Goal: Check status: Check status

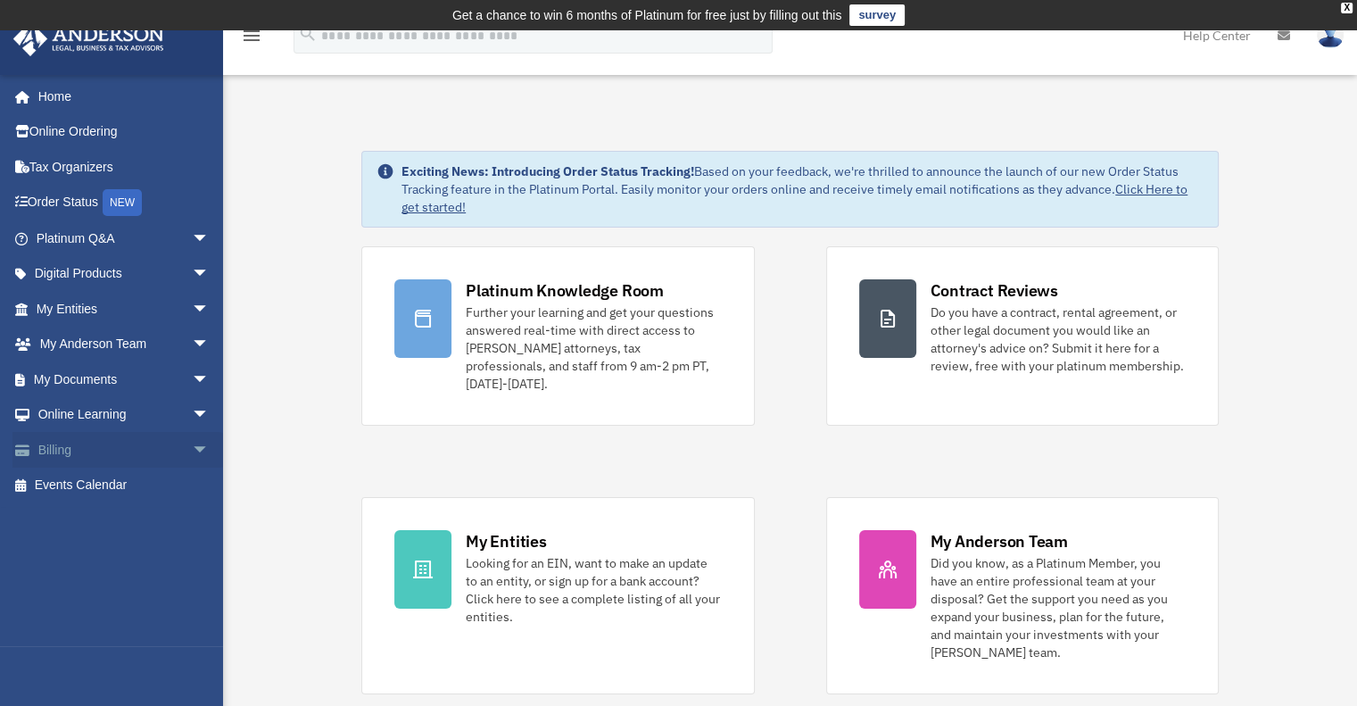
click at [62, 450] on link "Billing arrow_drop_down" at bounding box center [124, 450] width 224 height 36
click at [192, 450] on span "arrow_drop_down" at bounding box center [210, 450] width 36 height 37
click at [111, 545] on link "Manage Payments" at bounding box center [130, 557] width 211 height 36
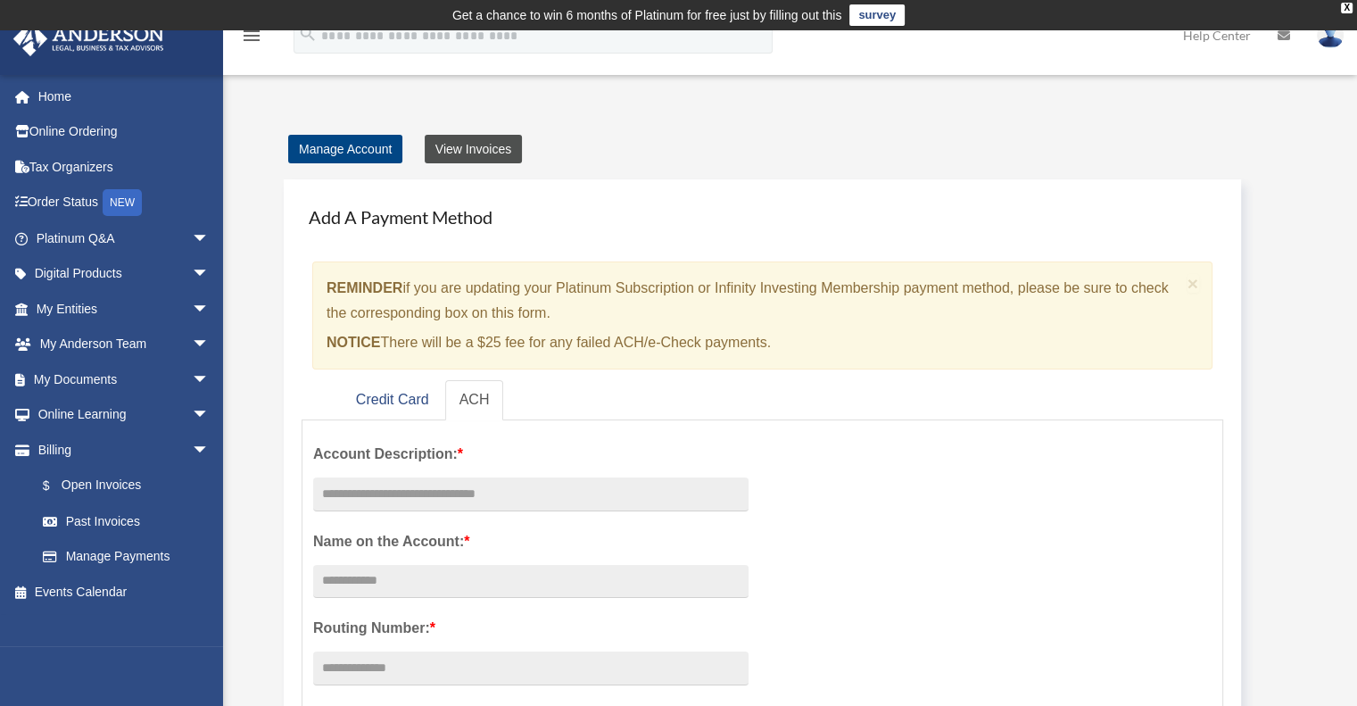
click at [476, 151] on link "View Invoices" at bounding box center [473, 149] width 97 height 29
click at [479, 144] on link "View Invoices" at bounding box center [473, 149] width 97 height 29
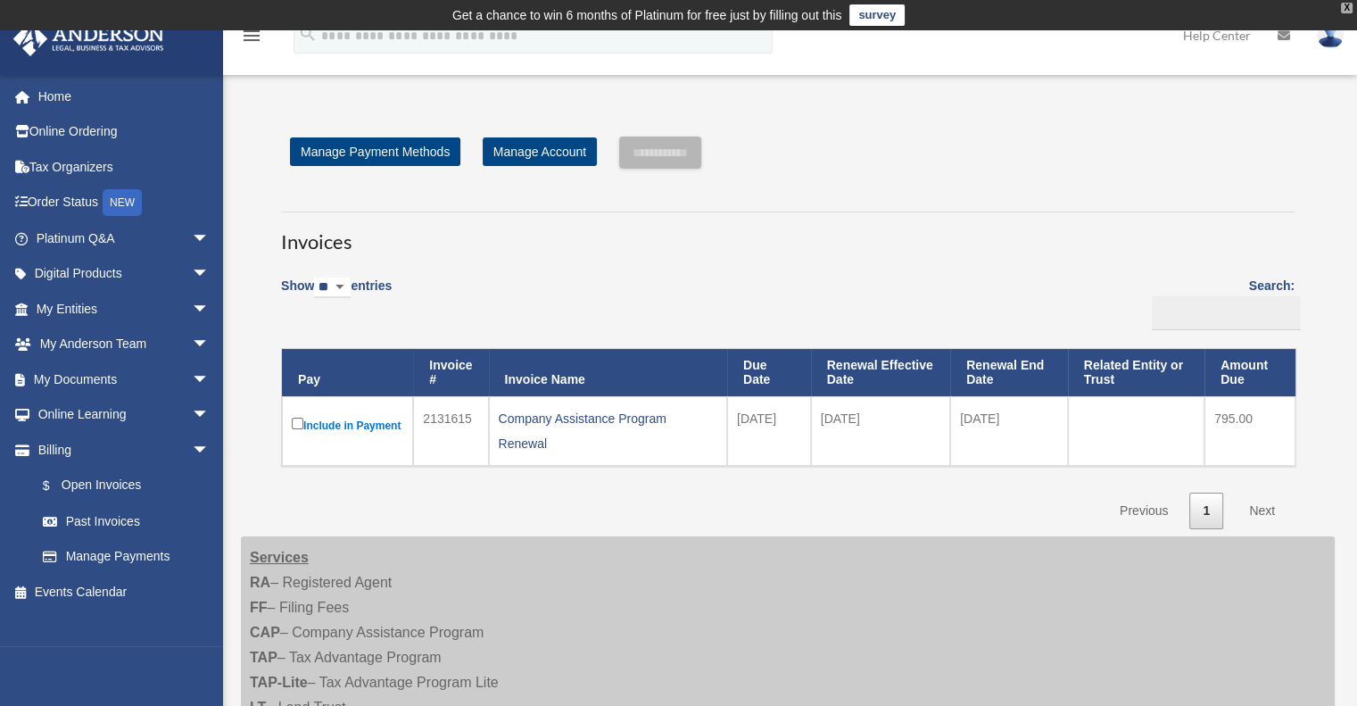
click at [1345, 9] on div "X" at bounding box center [1347, 8] width 12 height 11
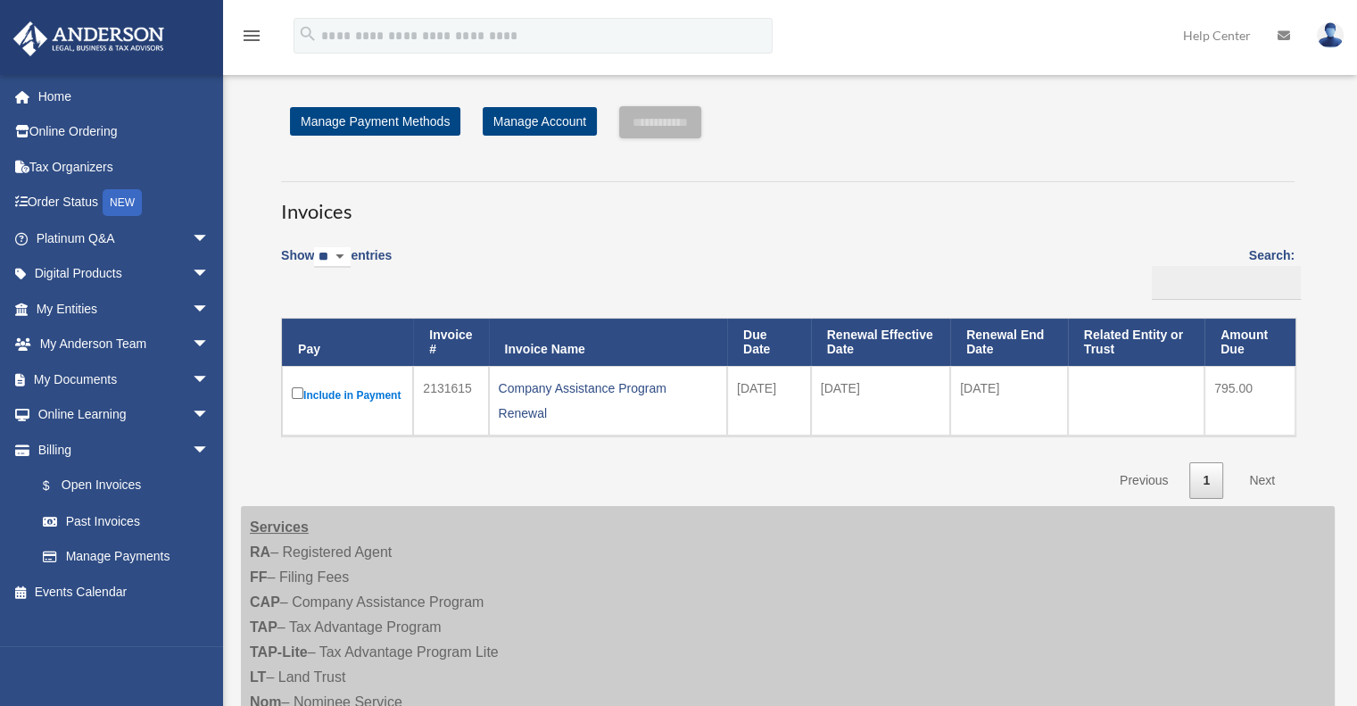
click at [1331, 34] on img at bounding box center [1330, 35] width 27 height 26
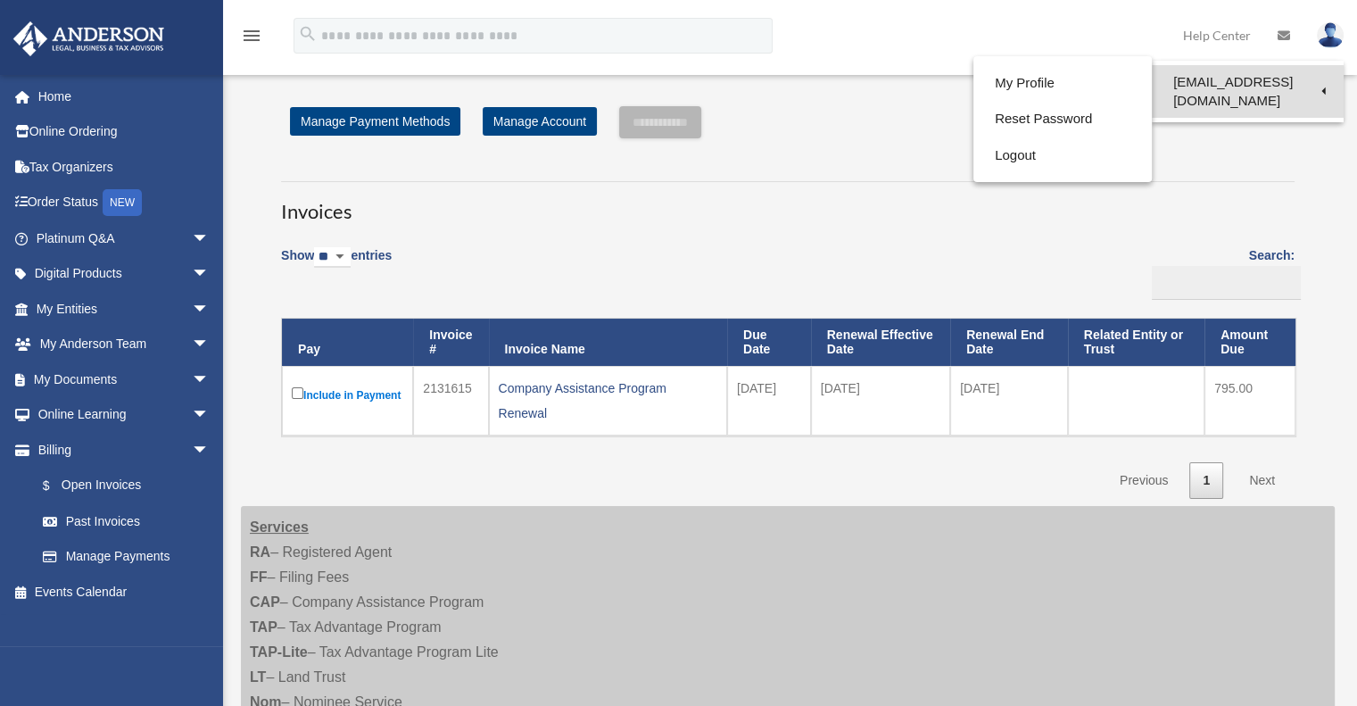
click at [1278, 77] on link "[EMAIL_ADDRESS][DOMAIN_NAME]" at bounding box center [1248, 91] width 192 height 53
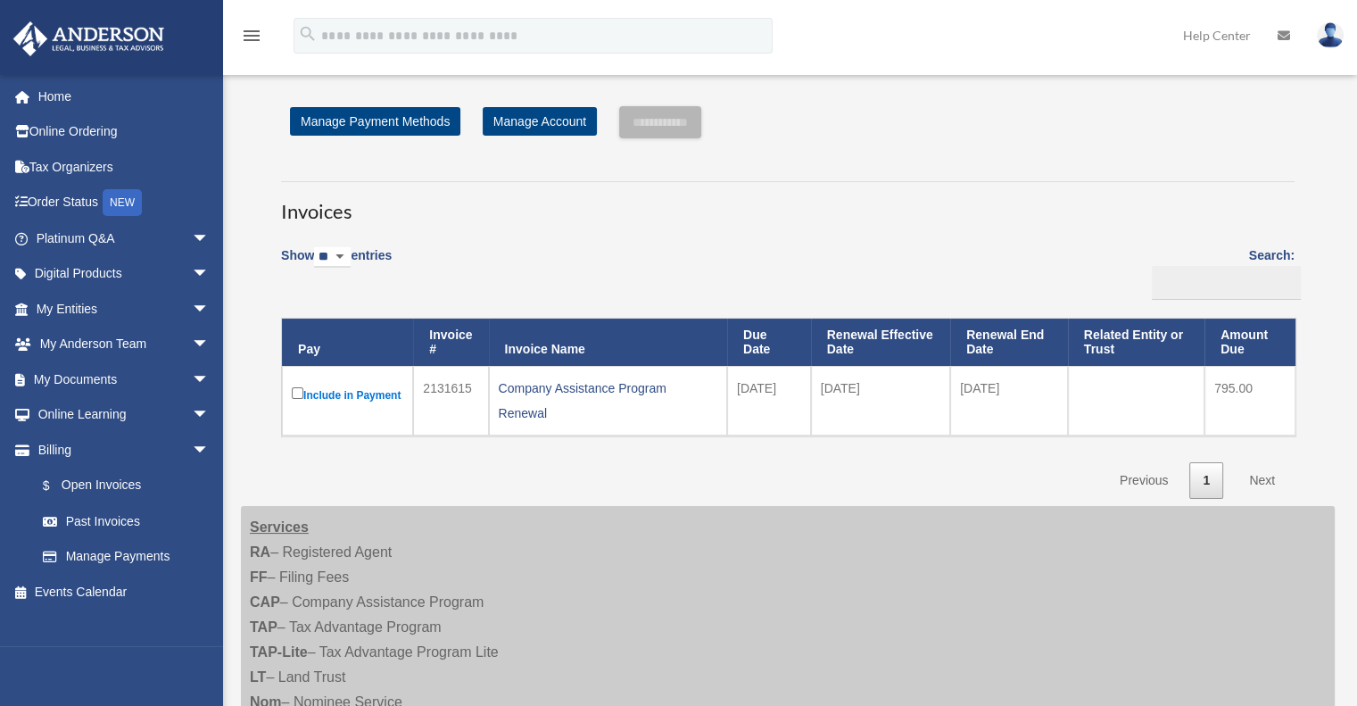
click at [1278, 77] on div "**********" at bounding box center [790, 485] width 1134 height 818
click at [1327, 31] on img at bounding box center [1330, 35] width 27 height 26
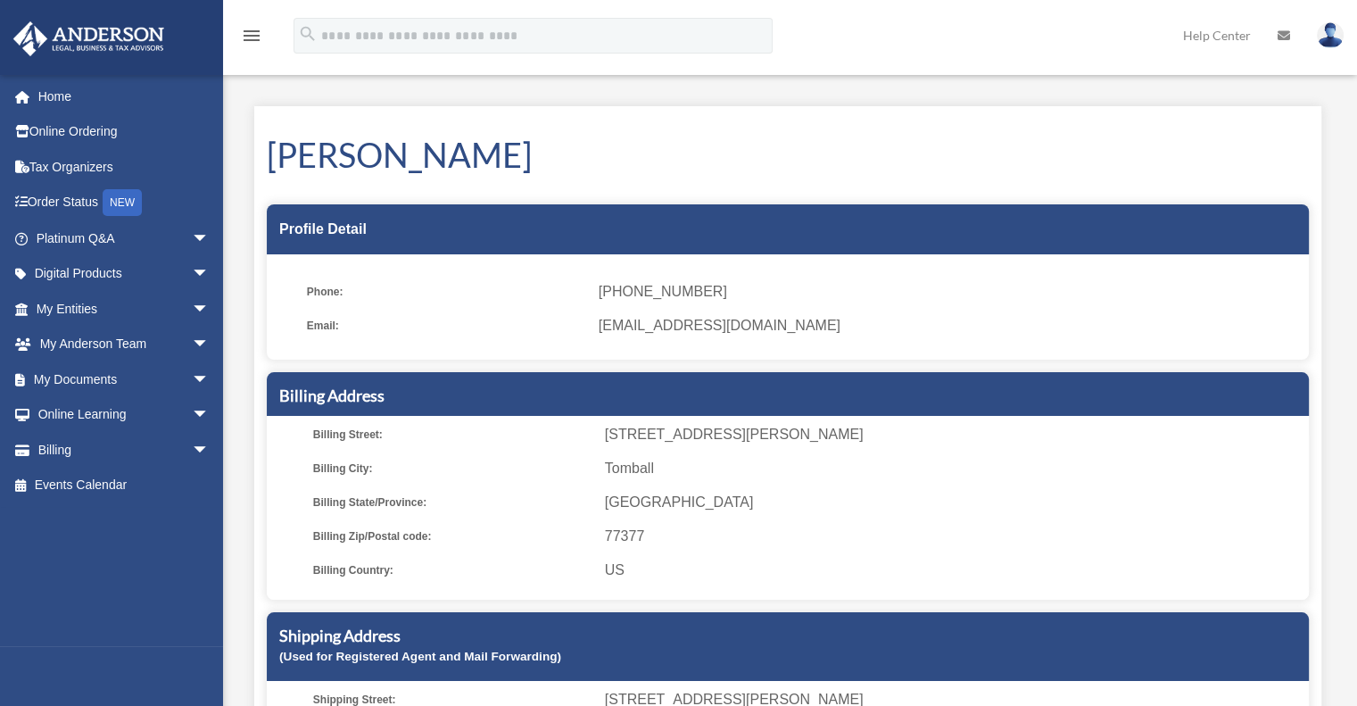
click at [1328, 43] on img at bounding box center [1330, 35] width 27 height 26
drag, startPoint x: 659, startPoint y: 165, endPoint x: 360, endPoint y: 251, distance: 310.8
click at [658, 165] on h1 "[PERSON_NAME]" at bounding box center [788, 154] width 1042 height 47
click at [67, 450] on link "Billing arrow_drop_down" at bounding box center [124, 450] width 224 height 36
click at [192, 449] on span "arrow_drop_down" at bounding box center [210, 450] width 36 height 37
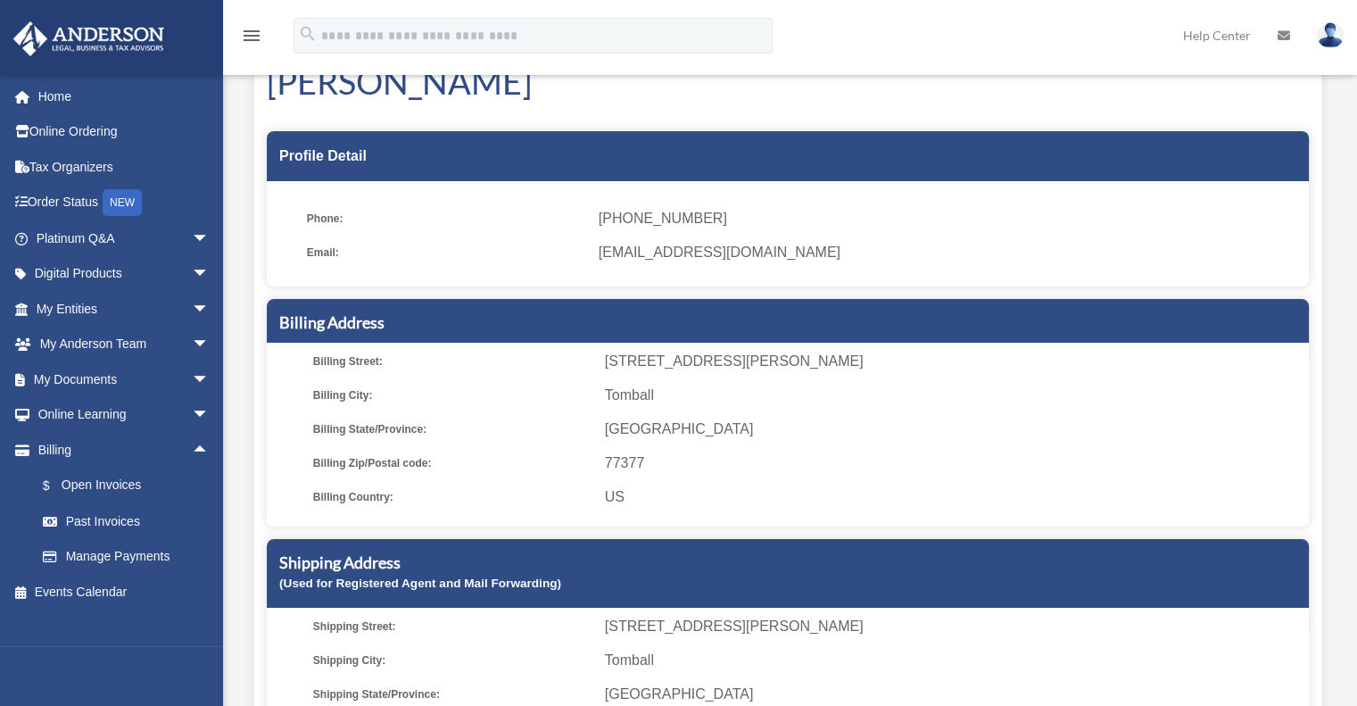
scroll to position [178, 0]
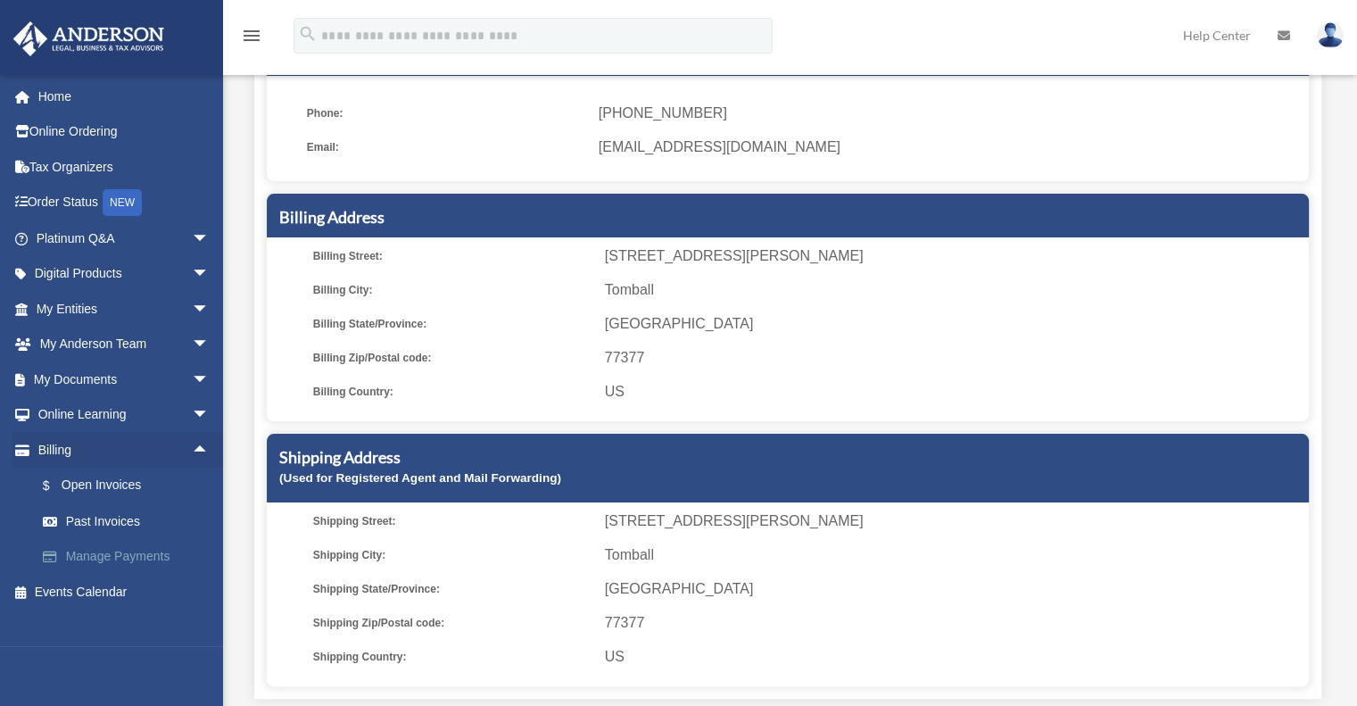
click at [138, 551] on link "Manage Payments" at bounding box center [130, 557] width 211 height 36
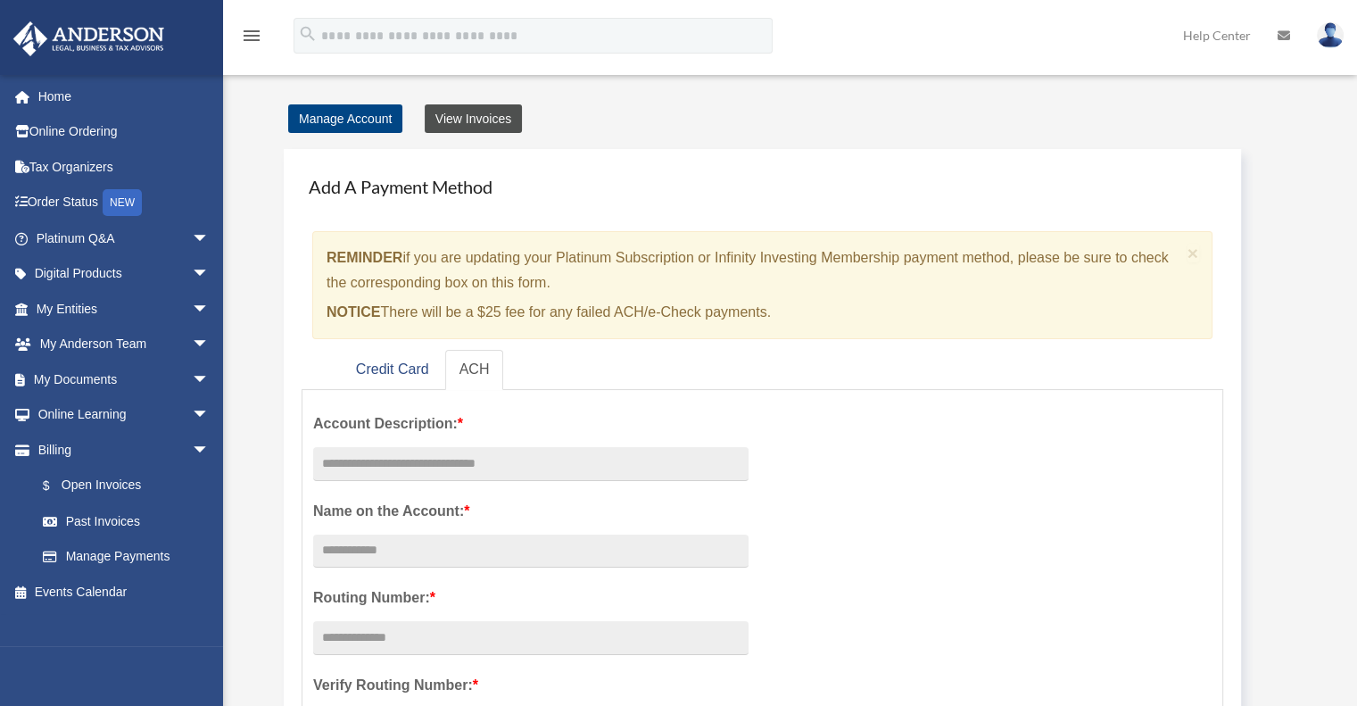
click at [492, 118] on link "View Invoices" at bounding box center [473, 118] width 97 height 29
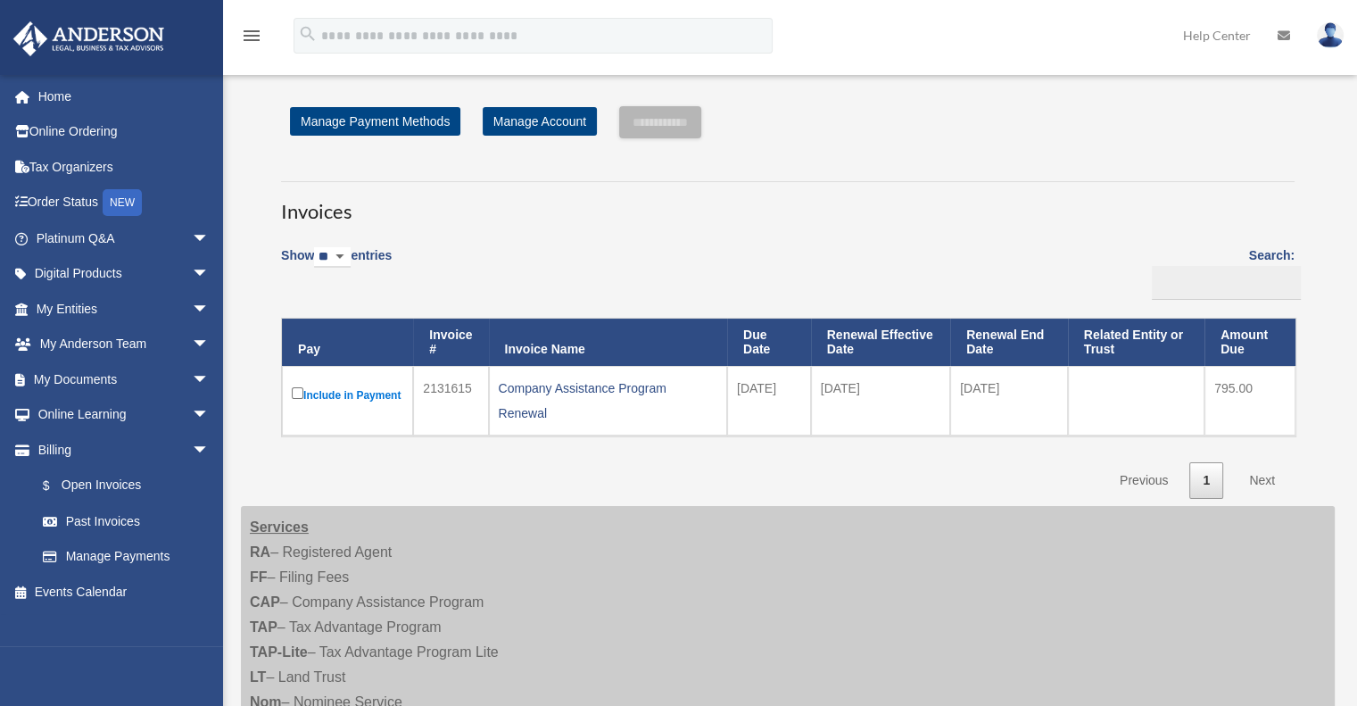
drag, startPoint x: 564, startPoint y: 389, endPoint x: 553, endPoint y: 380, distance: 13.9
click at [563, 389] on div "Company Assistance Program Renewal" at bounding box center [608, 401] width 219 height 50
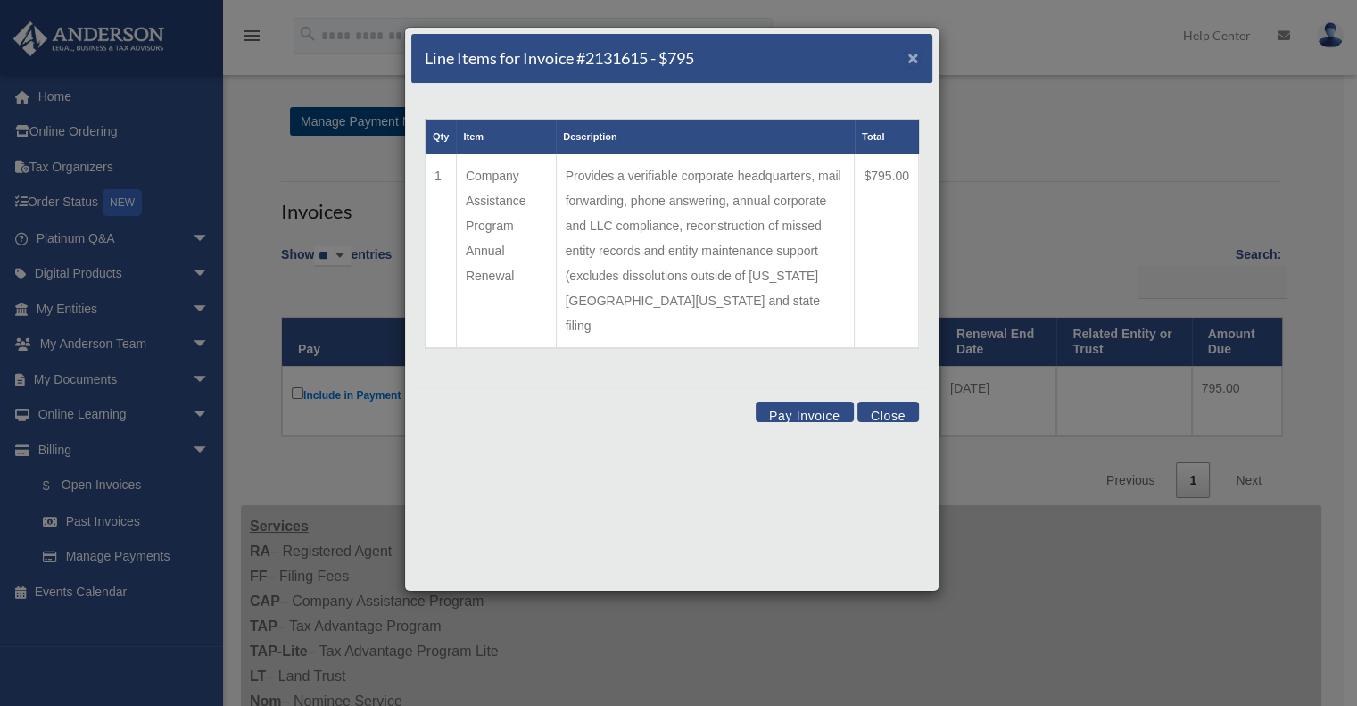
click at [910, 54] on span "×" at bounding box center [913, 57] width 12 height 21
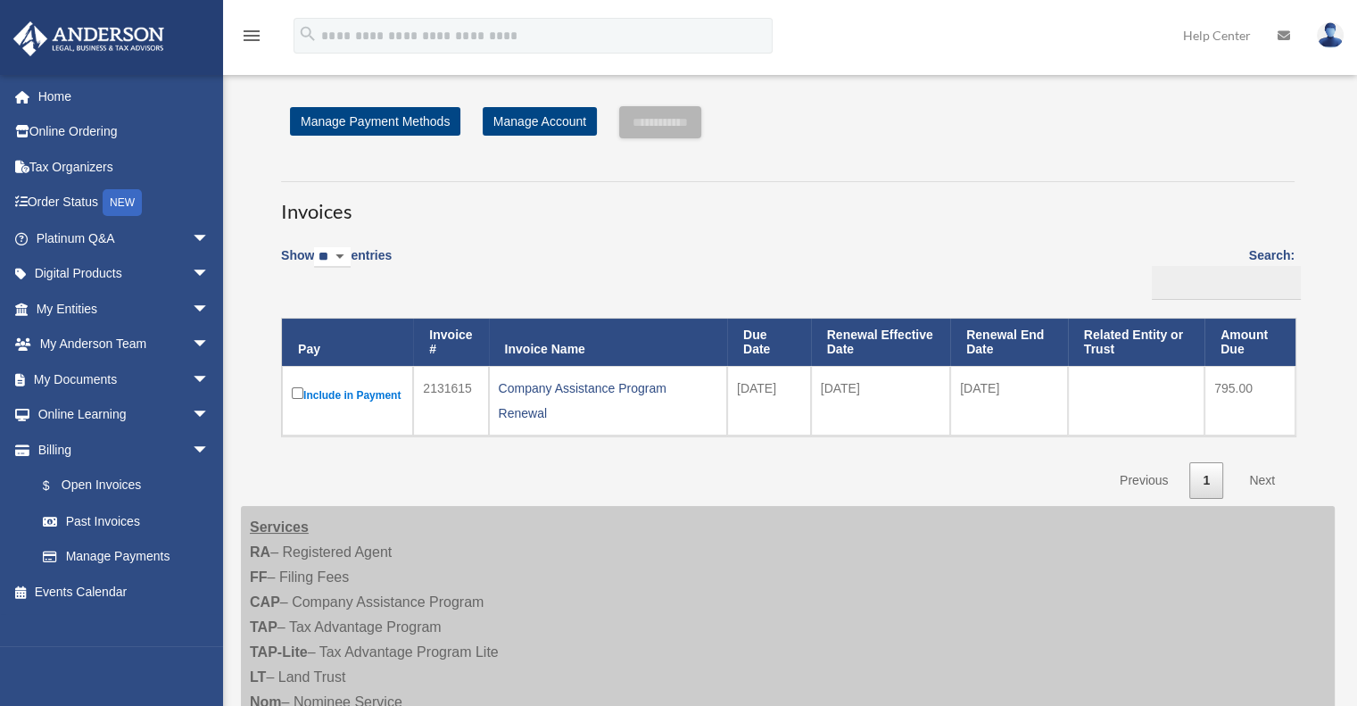
click at [1331, 35] on img at bounding box center [1330, 35] width 27 height 26
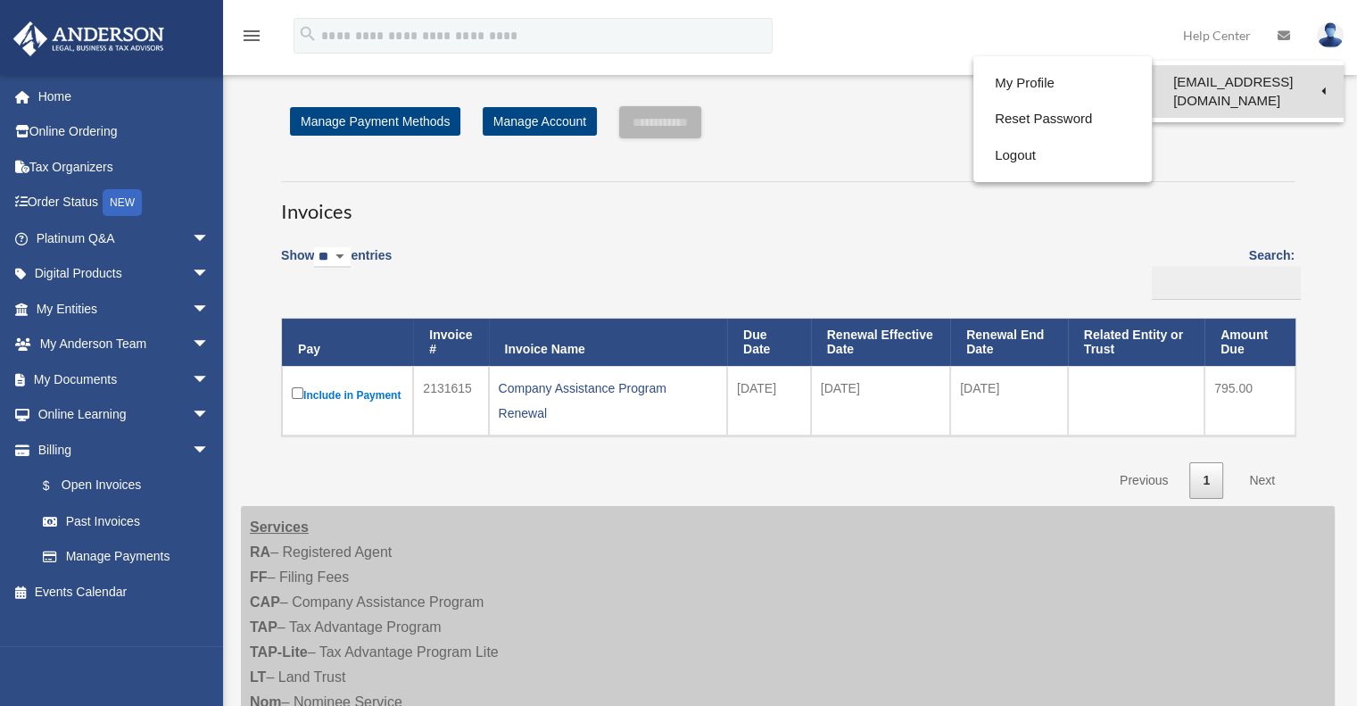
click at [1210, 78] on link "[EMAIL_ADDRESS][DOMAIN_NAME]" at bounding box center [1248, 91] width 192 height 53
